Goal: Navigation & Orientation: Find specific page/section

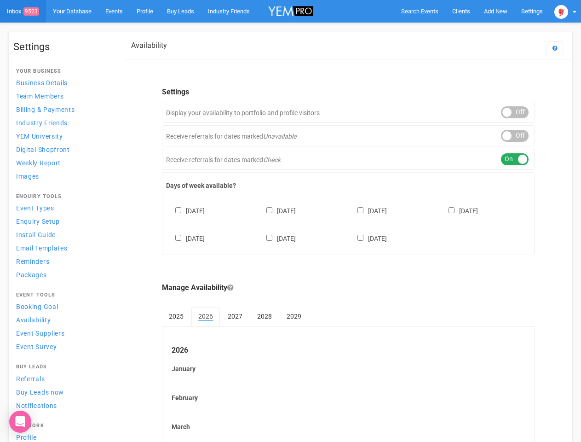
click at [290, 221] on div "[DATE] [DATE] [DATE] [DATE] [DATE] [DATE] [DATE]" at bounding box center [348, 219] width 364 height 55
click at [419, 11] on span "Search Events" at bounding box center [419, 11] width 37 height 7
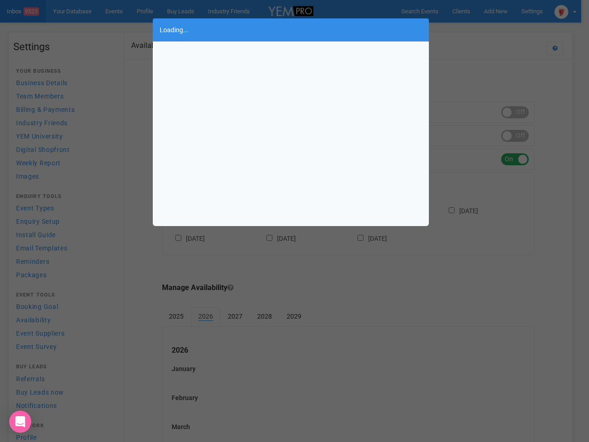
click at [495, 11] on div "Loading..." at bounding box center [294, 221] width 589 height 442
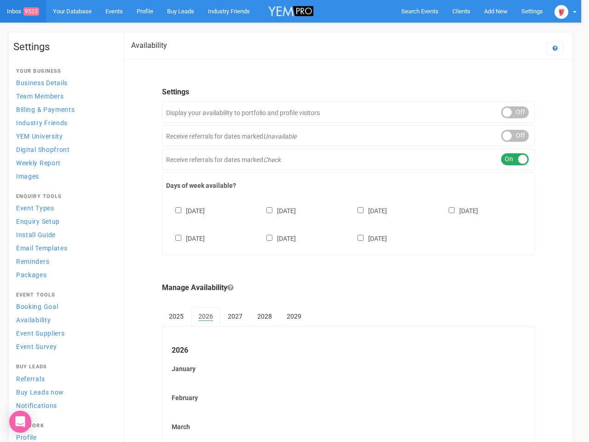
click at [474, 29] on body "Search Events Clients Add New New Client New Event New Enquiry Settings [GEOGRA…" at bounding box center [294, 382] width 589 height 764
click at [565, 11] on img at bounding box center [561, 12] width 14 height 14
click at [515, 113] on li at bounding box center [520, 113] width 115 height 0
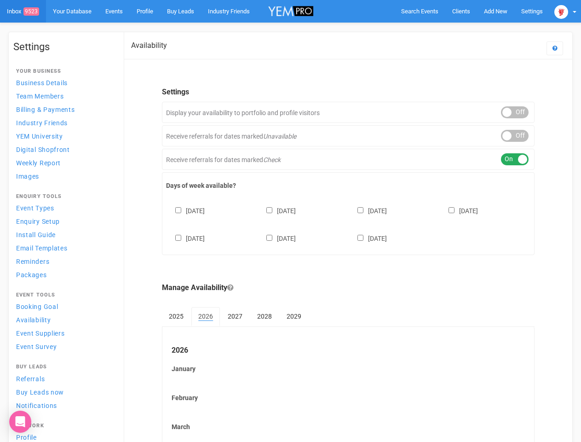
click at [515, 136] on li "Back to YEM Hi" at bounding box center [520, 145] width 115 height 18
click at [515, 159] on li "Logout" at bounding box center [520, 168] width 115 height 18
click at [348, 223] on div "[DATE] [DATE] [DATE] [DATE] [DATE] [DATE] [DATE]" at bounding box center [348, 219] width 364 height 55
